Goal: Task Accomplishment & Management: Use online tool/utility

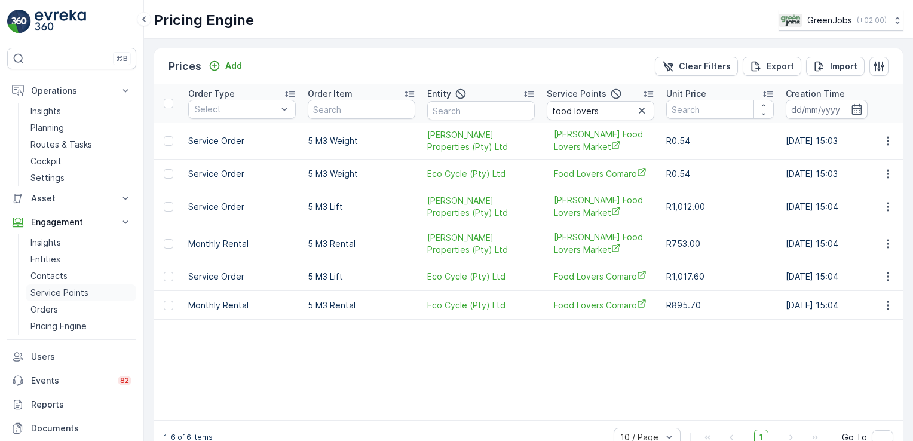
click at [65, 293] on p "Service Points" at bounding box center [59, 293] width 58 height 12
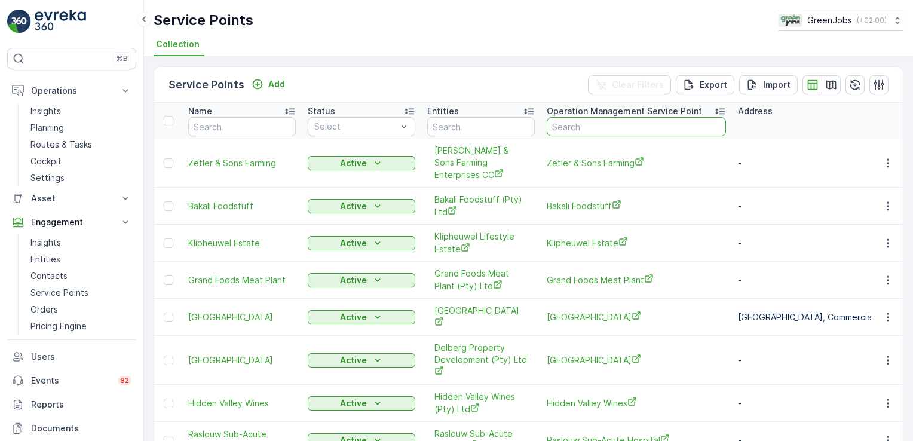
click at [580, 124] on input "text" at bounding box center [636, 126] width 179 height 19
type input "rand tutorial"
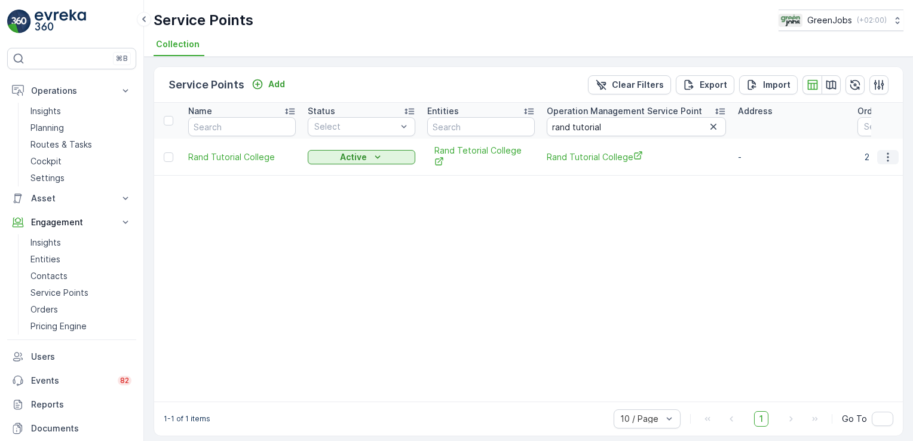
click at [887, 154] on icon "button" at bounding box center [888, 157] width 12 height 12
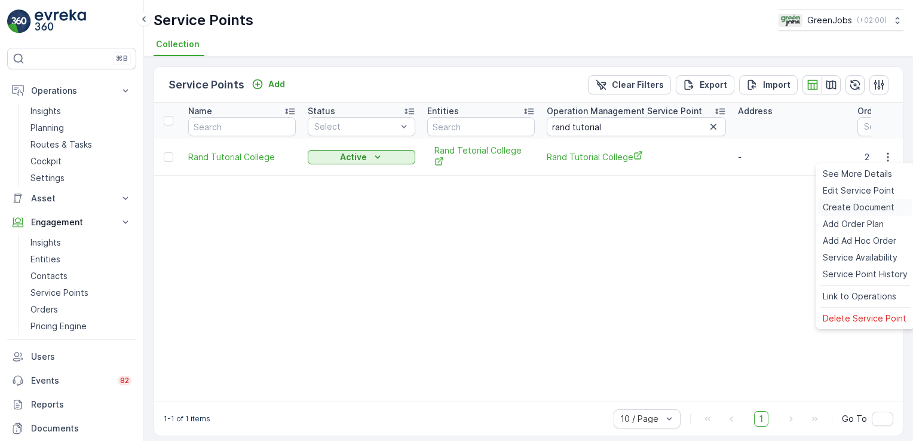
click at [868, 207] on span "Create Document" at bounding box center [859, 207] width 72 height 12
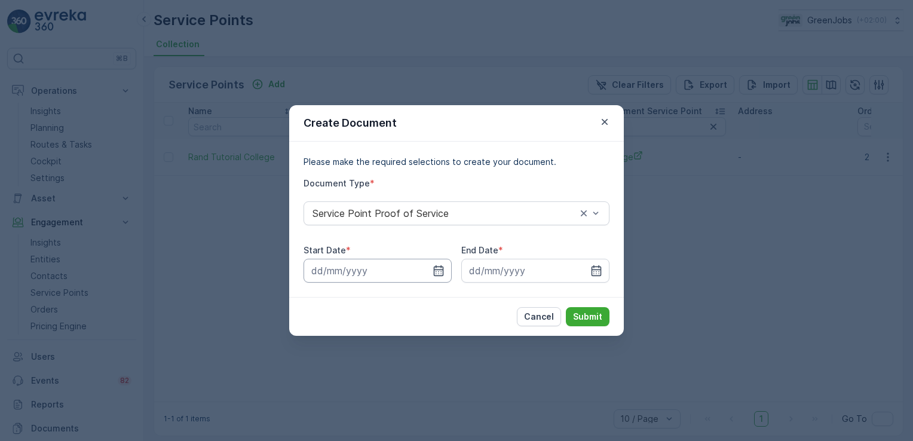
click at [324, 268] on input at bounding box center [378, 271] width 148 height 24
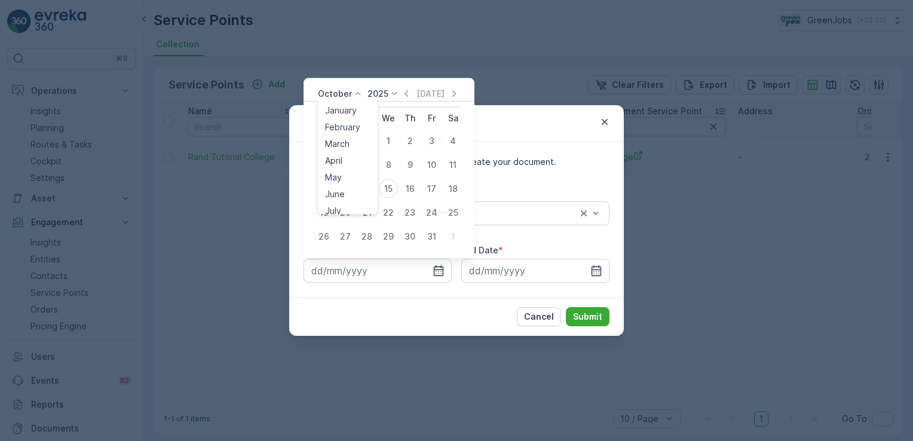
click at [354, 94] on icon at bounding box center [358, 94] width 12 height 12
click at [340, 159] on span "August" at bounding box center [339, 161] width 28 height 12
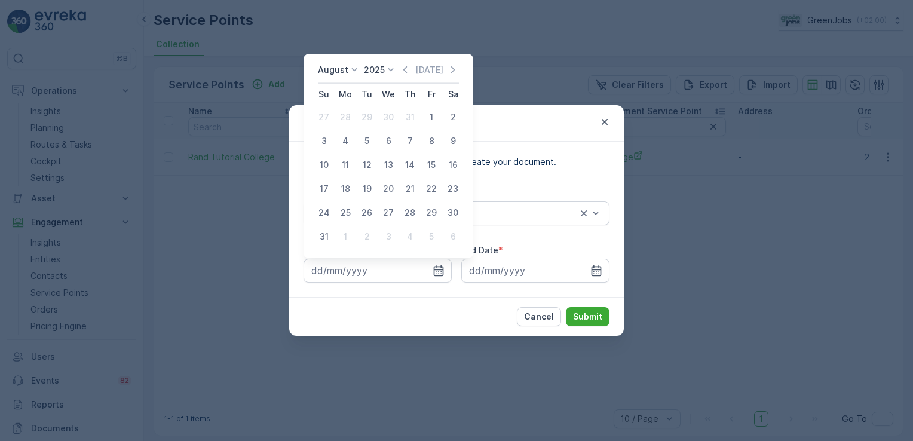
click at [340, 159] on div "11" at bounding box center [345, 164] width 19 height 19
type input "[DATE]"
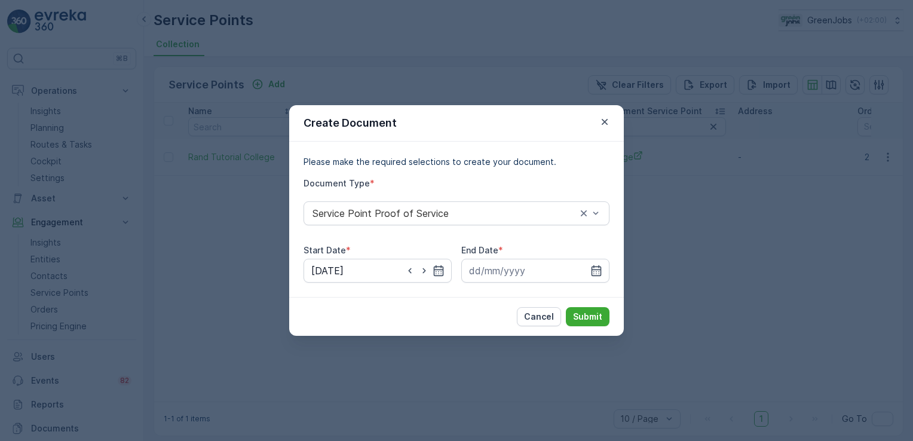
click at [542, 252] on div "End Date *" at bounding box center [535, 250] width 148 height 12
click at [497, 269] on input at bounding box center [535, 271] width 148 height 24
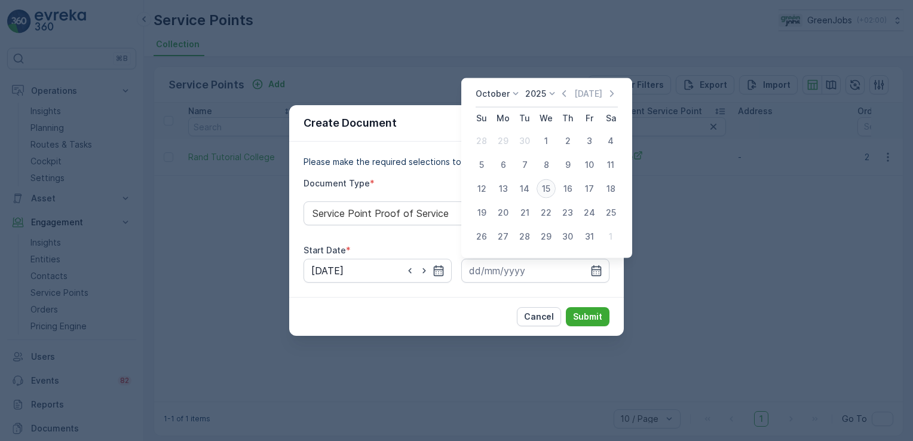
click at [549, 188] on div "15" at bounding box center [546, 188] width 19 height 19
type input "[DATE]"
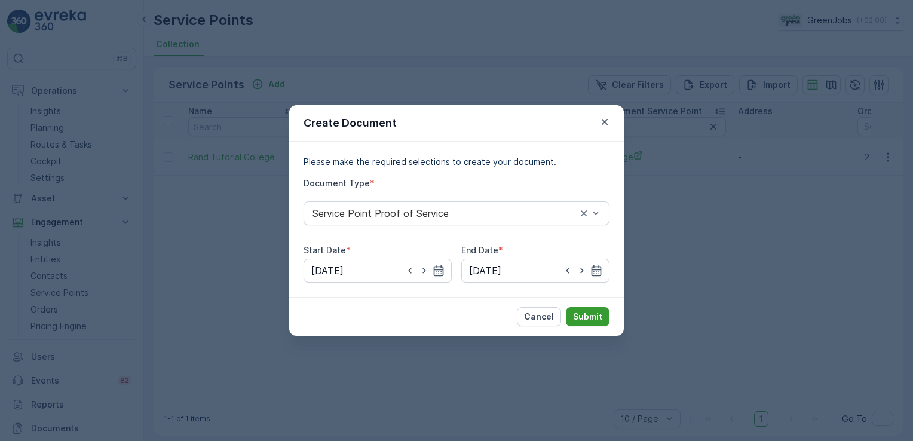
click at [597, 317] on p "Submit" at bounding box center [587, 317] width 29 height 12
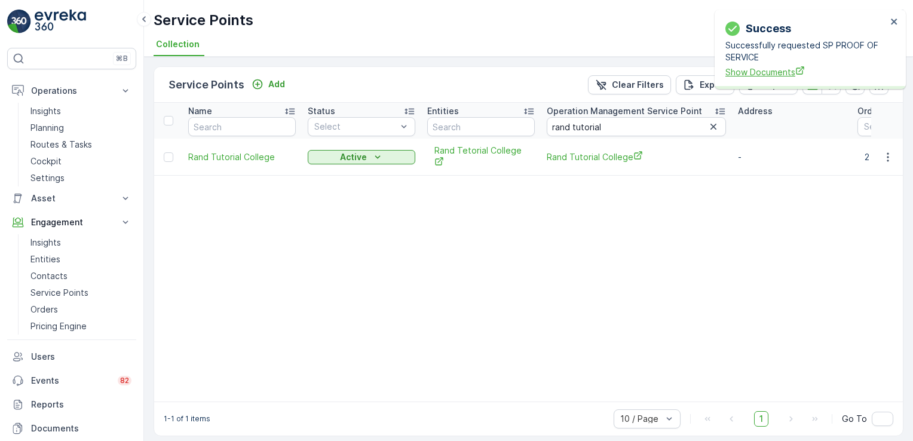
click at [774, 68] on span "Show Documents" at bounding box center [805, 72] width 161 height 13
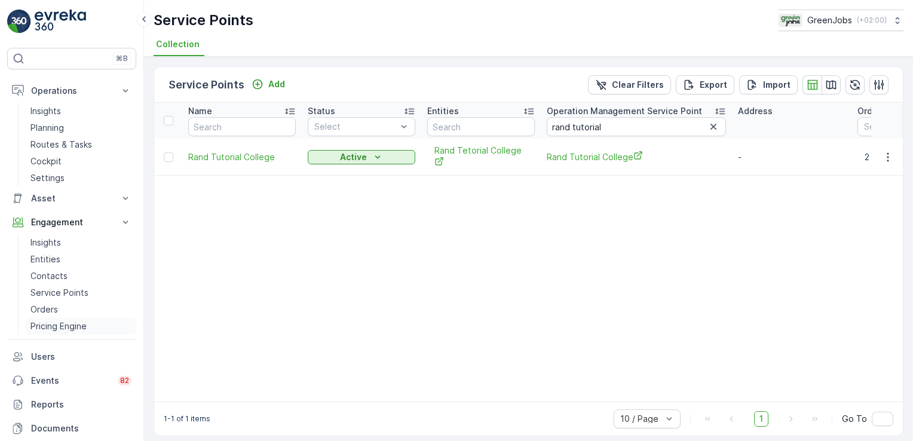
click at [66, 322] on p "Pricing Engine" at bounding box center [58, 326] width 56 height 12
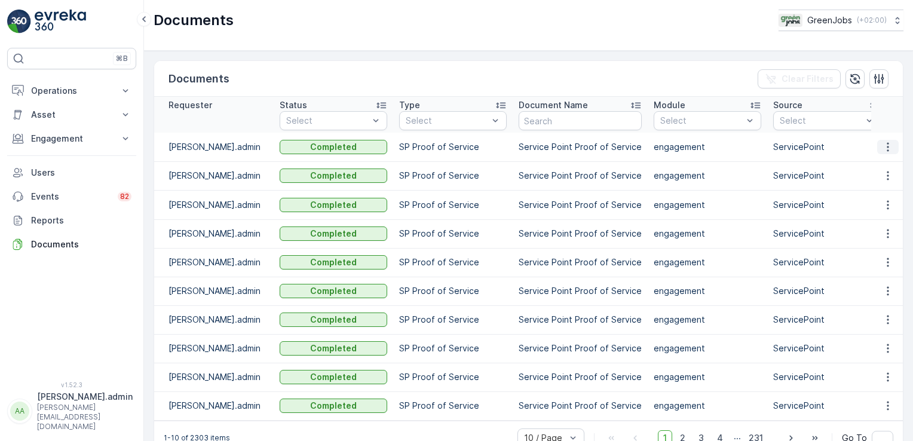
click at [882, 142] on icon "button" at bounding box center [888, 147] width 12 height 12
click at [889, 165] on span "See Details" at bounding box center [885, 164] width 46 height 12
